Goal: Task Accomplishment & Management: Use online tool/utility

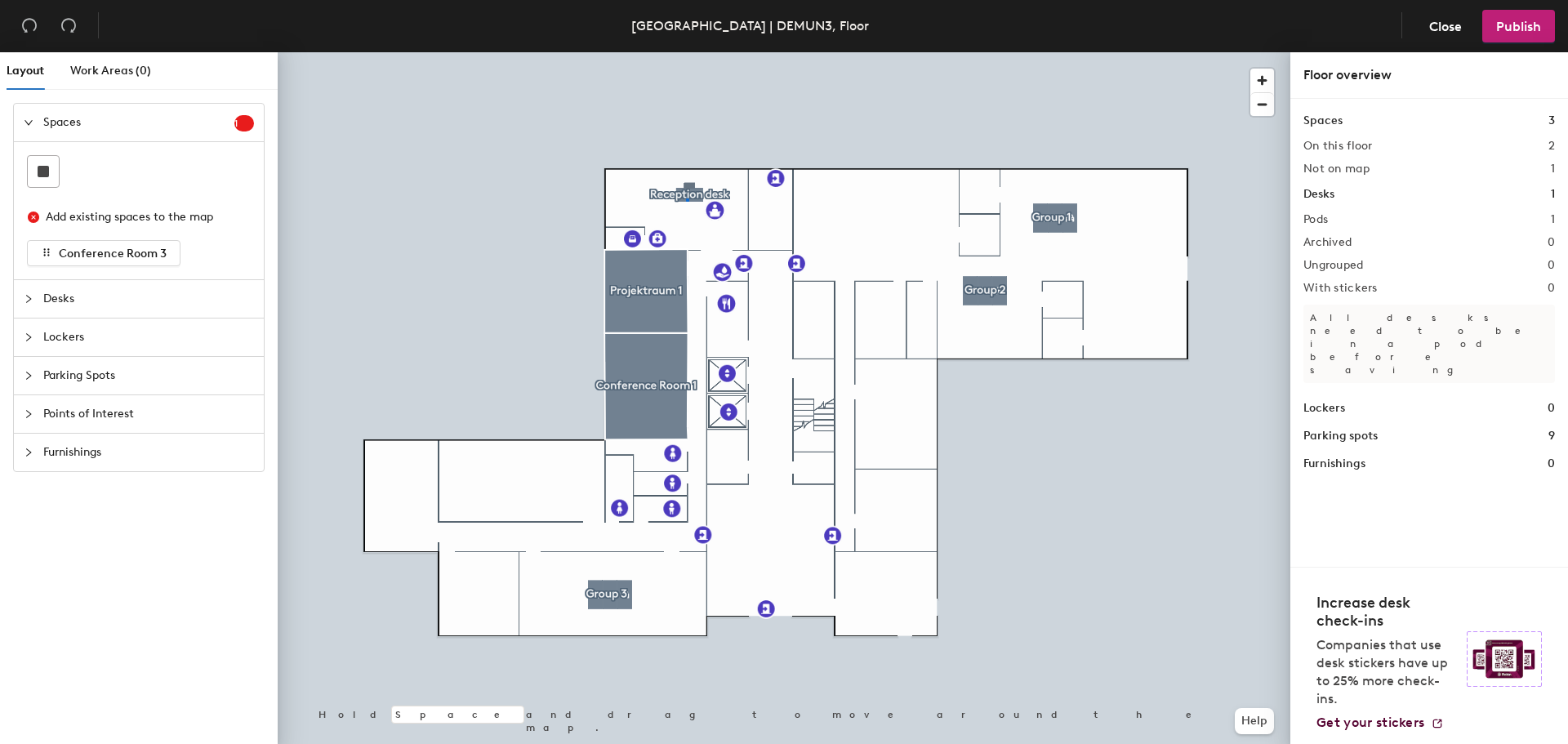
click at [686, 52] on div at bounding box center [784, 52] width 1012 height 0
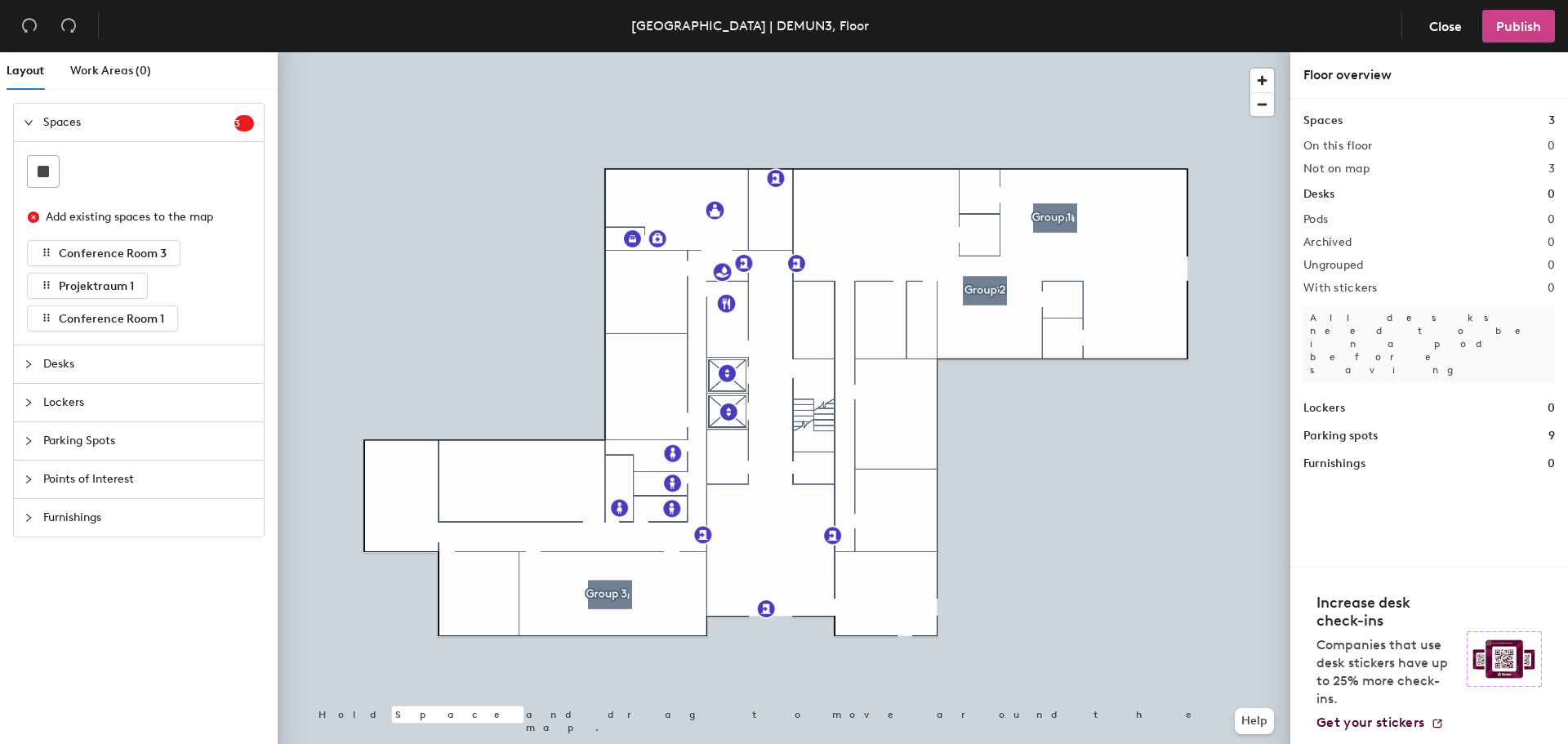
click at [1542, 22] on button "Publish" at bounding box center [1518, 26] width 72 height 32
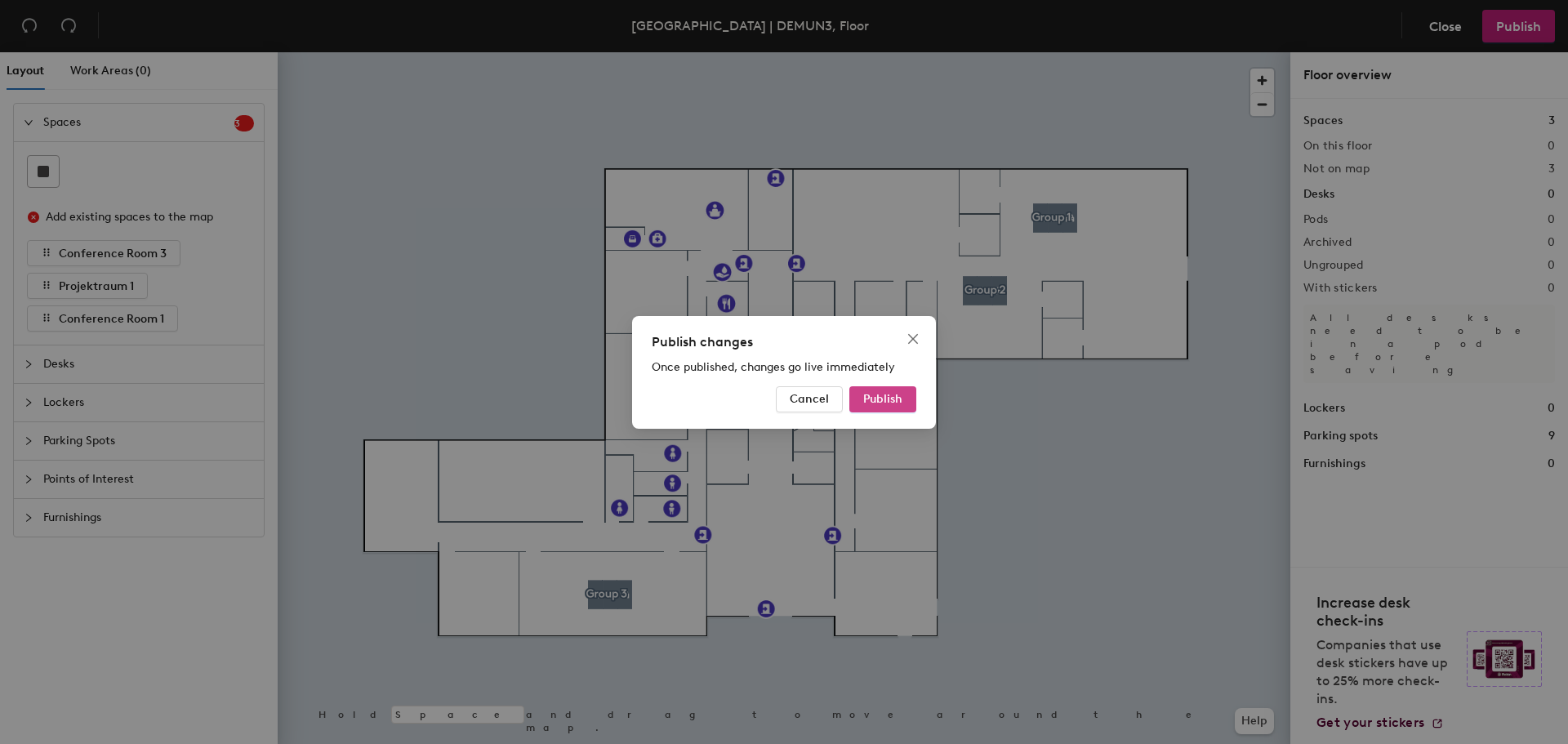
click at [895, 393] on span "Publish" at bounding box center [882, 399] width 39 height 14
